Goal: Task Accomplishment & Management: Complete application form

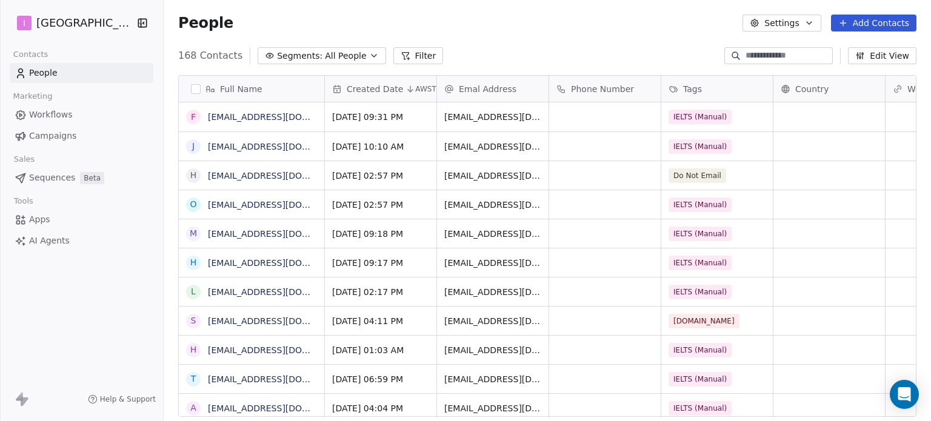
scroll to position [361, 757]
click at [868, 24] on button "Add Contacts" at bounding box center [873, 23] width 85 height 17
click at [870, 54] on span "Create new contact" at bounding box center [879, 49] width 83 height 13
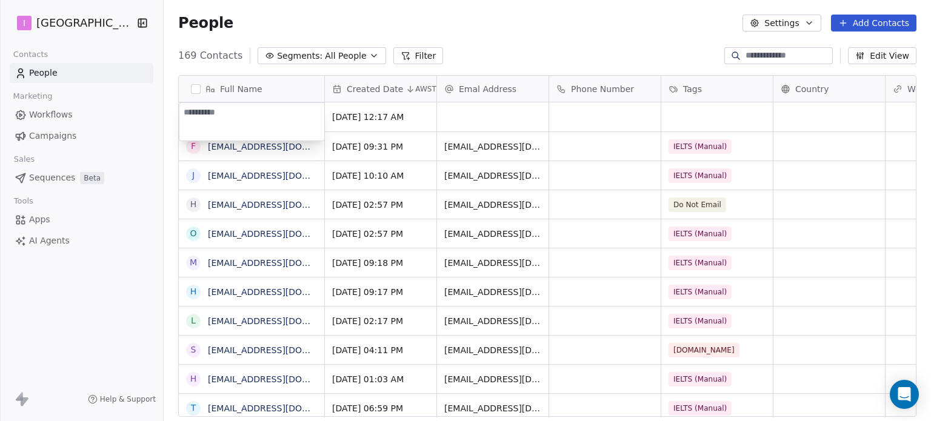
type textarea "**********"
click at [461, 111] on html "I IELTS University Contacts People Marketing Workflows Campaigns Sales Sequence…" at bounding box center [465, 210] width 931 height 421
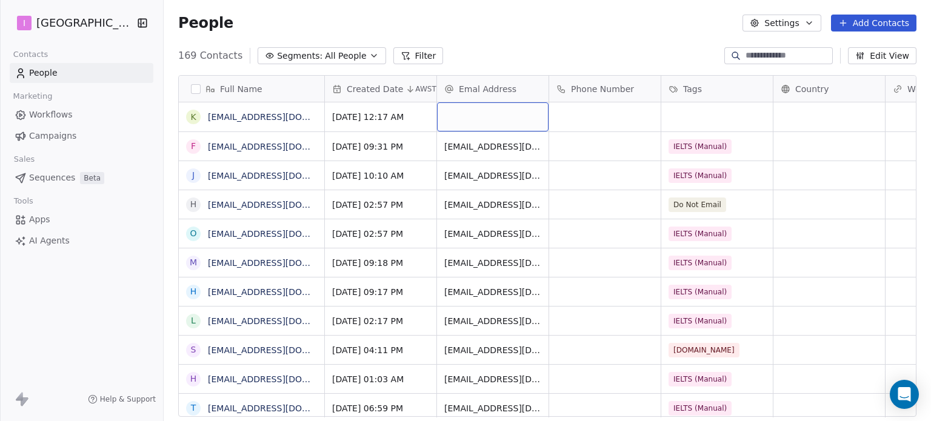
click at [471, 112] on div "grid" at bounding box center [492, 116] width 111 height 29
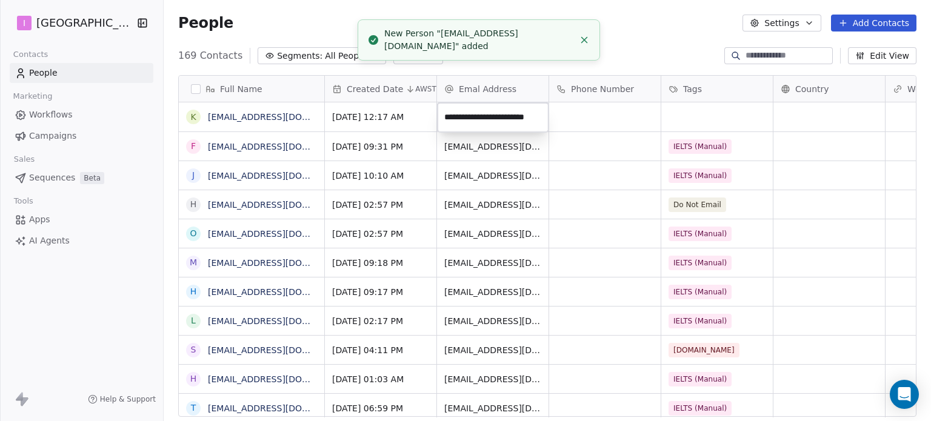
scroll to position [0, 16]
type input "**********"
click at [691, 117] on html "I IELTS University Contacts People Marketing Workflows Campaigns Sales Sequence…" at bounding box center [465, 210] width 931 height 421
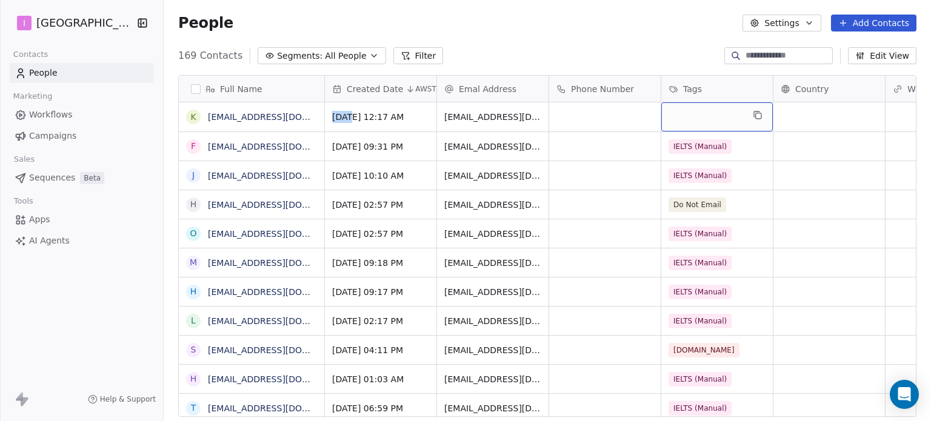
click at [688, 118] on div "grid" at bounding box center [716, 116] width 111 height 29
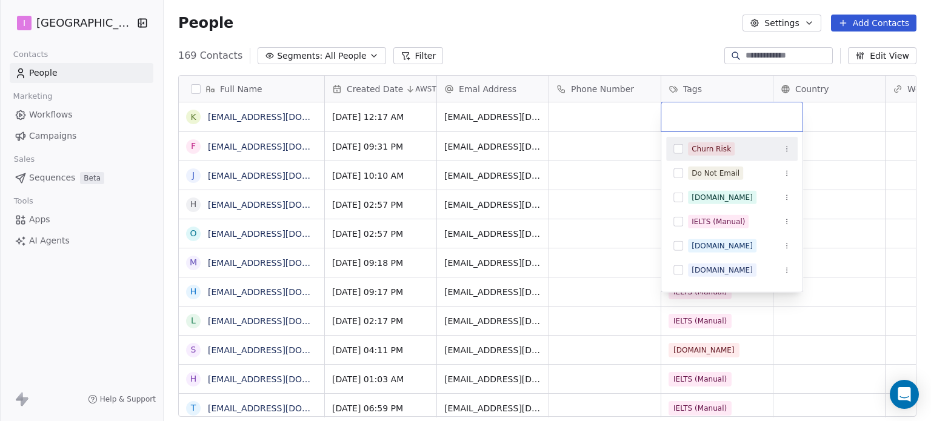
click at [688, 118] on input "text" at bounding box center [731, 116] width 127 height 13
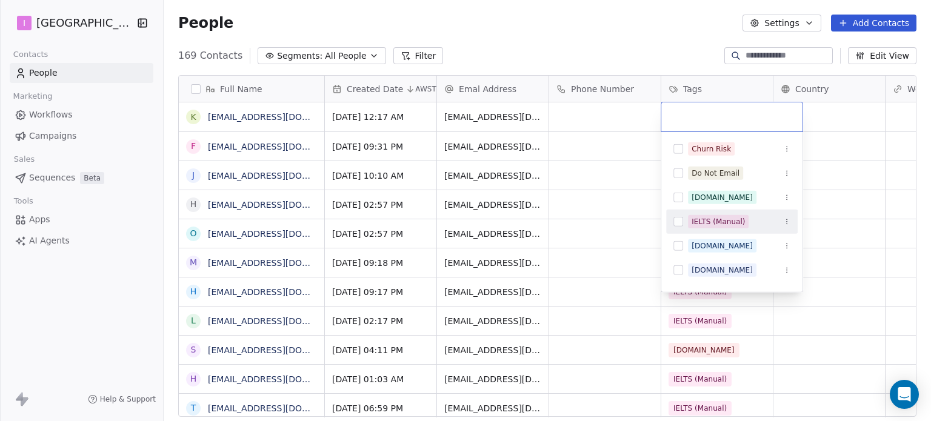
click at [720, 219] on div "IELTS (Manual)" at bounding box center [717, 221] width 53 height 11
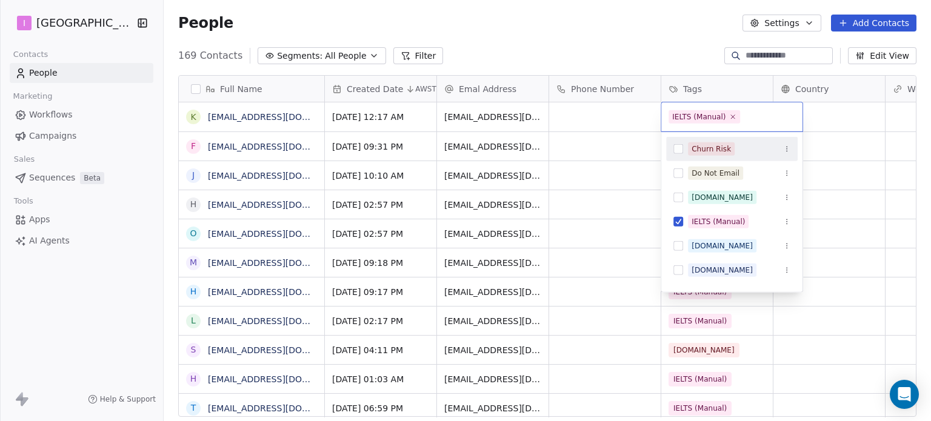
click at [659, 18] on html "I IELTS University Contacts People Marketing Workflows Campaigns Sales Sequence…" at bounding box center [465, 210] width 931 height 421
